Goal: Find contact information: Find contact information

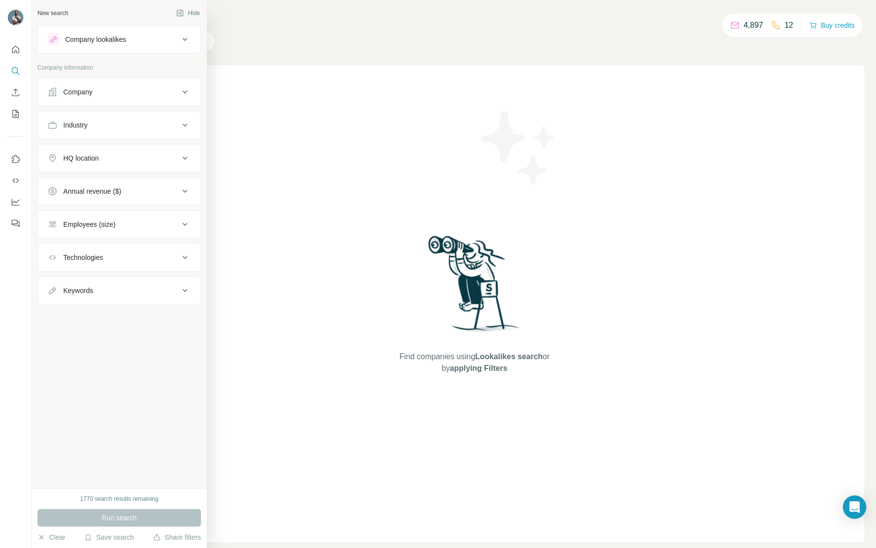
click at [92, 95] on div "Company" at bounding box center [77, 92] width 29 height 10
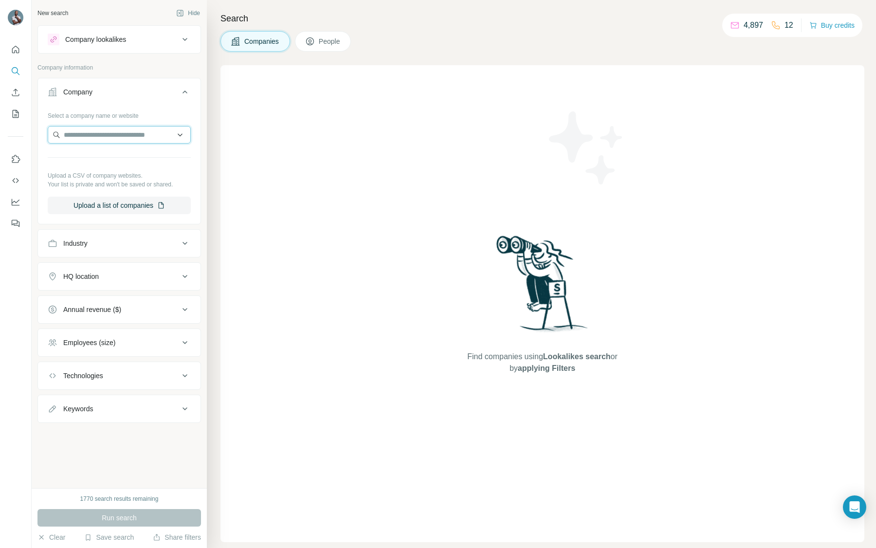
click at [109, 133] on input "text" at bounding box center [119, 135] width 143 height 18
paste input "**********"
type input "**********"
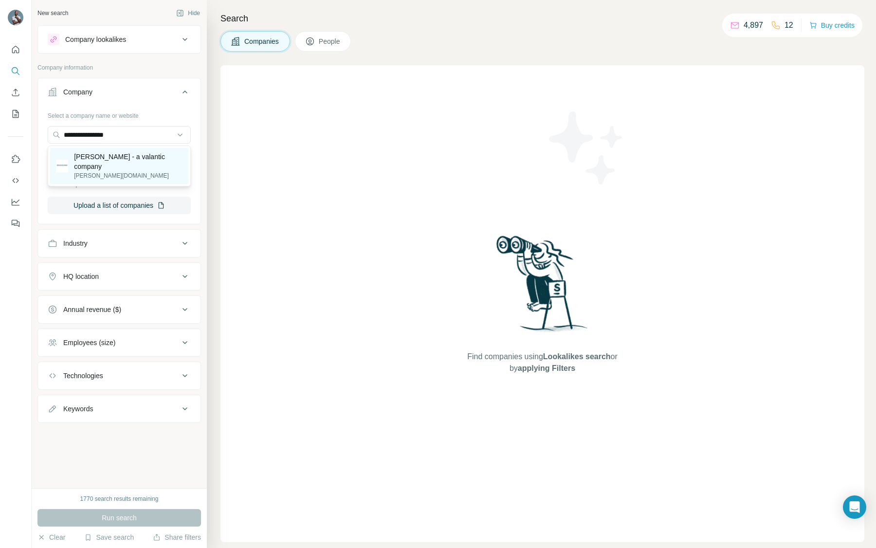
click at [101, 163] on p "[PERSON_NAME] - a valantic company" at bounding box center [128, 161] width 109 height 19
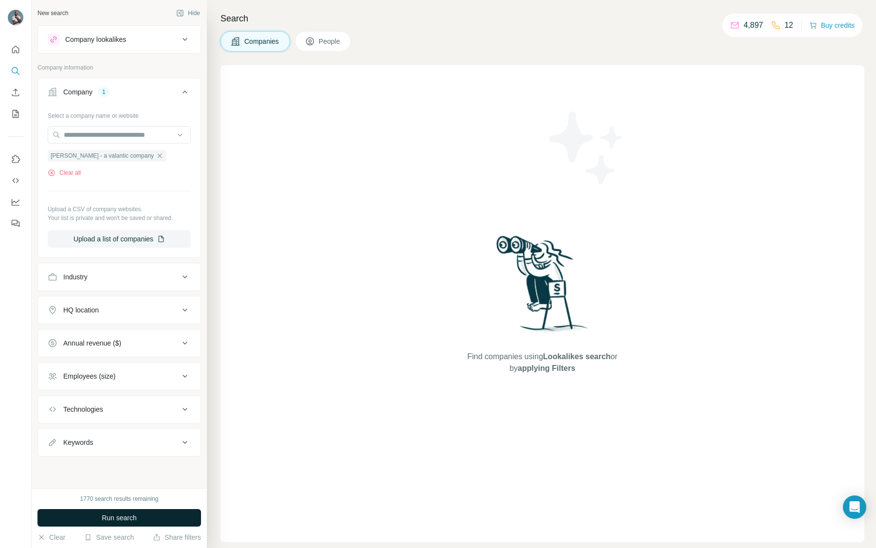
click at [121, 525] on button "Run search" at bounding box center [119, 518] width 164 height 18
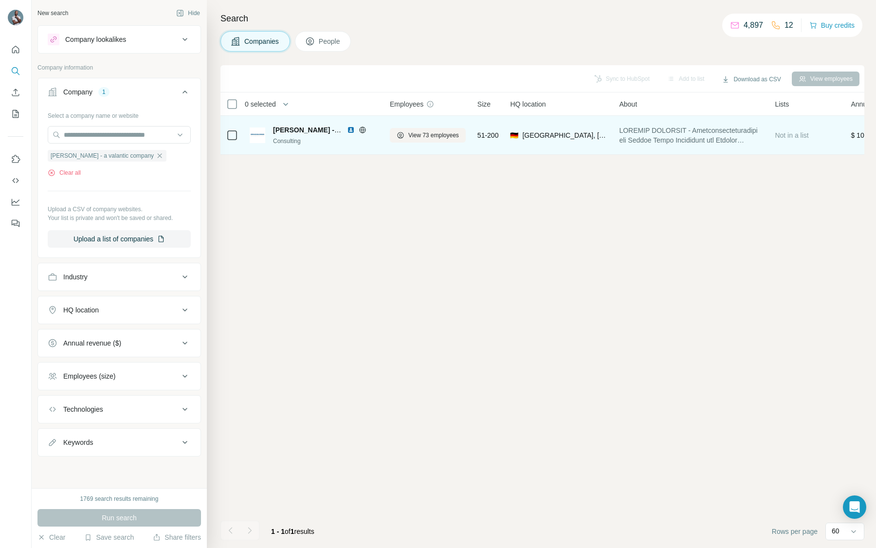
click at [231, 129] on div at bounding box center [232, 135] width 12 height 27
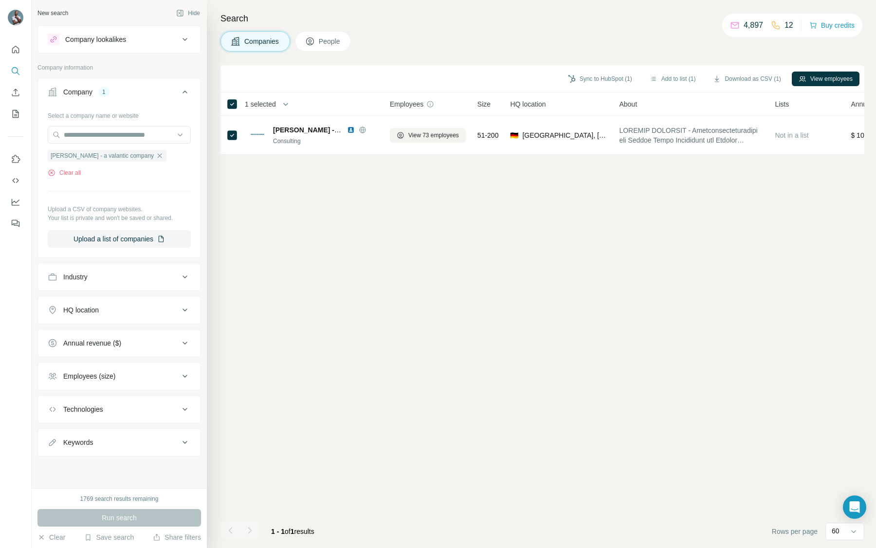
click at [857, 88] on div "Sync to HubSpot (1) Add to list (1) Download as CSV (1) View employees" at bounding box center [543, 78] width 644 height 27
click at [832, 78] on button "View employees" at bounding box center [826, 79] width 68 height 15
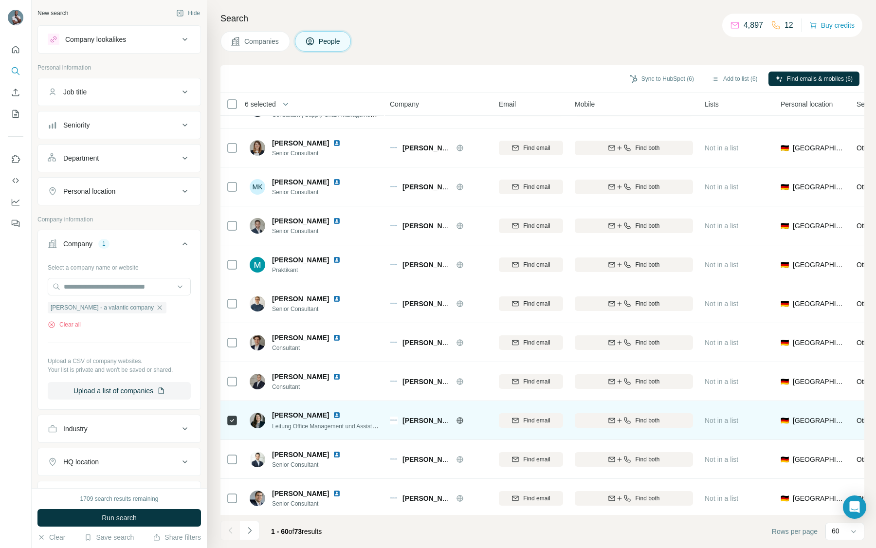
scroll to position [1937, 0]
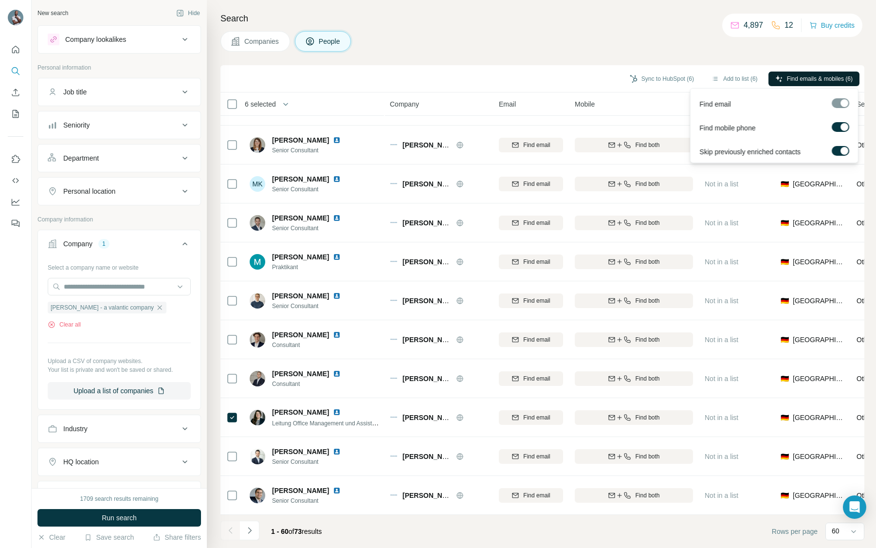
click at [810, 75] on span "Find emails & mobiles (6)" at bounding box center [820, 78] width 66 height 9
